Goal: Transaction & Acquisition: Subscribe to service/newsletter

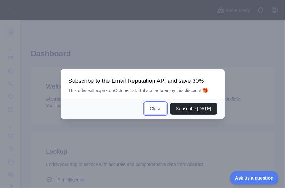
drag, startPoint x: 159, startPoint y: 110, endPoint x: 43, endPoint y: 69, distance: 122.9
click at [158, 110] on button "Close" at bounding box center [155, 109] width 22 height 12
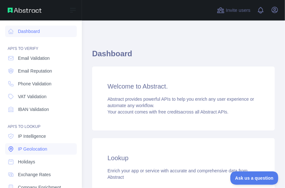
click at [36, 147] on span "IP Geolocation" at bounding box center [32, 149] width 29 height 6
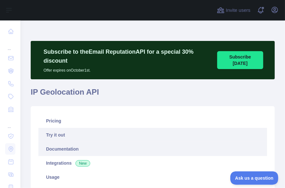
type textarea "**********"
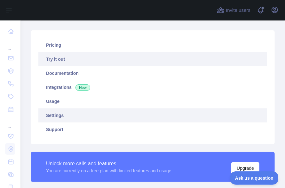
scroll to position [85, 0]
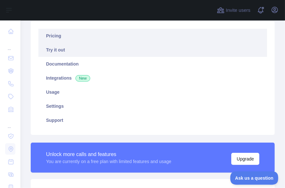
click at [85, 36] on link "Pricing" at bounding box center [152, 36] width 229 height 14
